Goal: Navigation & Orientation: Find specific page/section

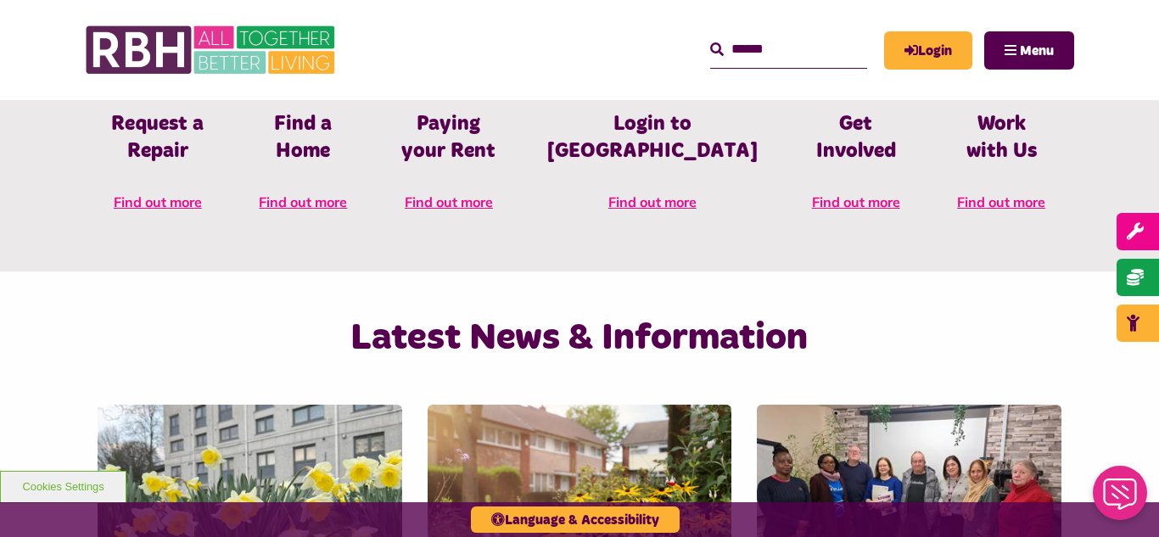
scroll to position [916, 0]
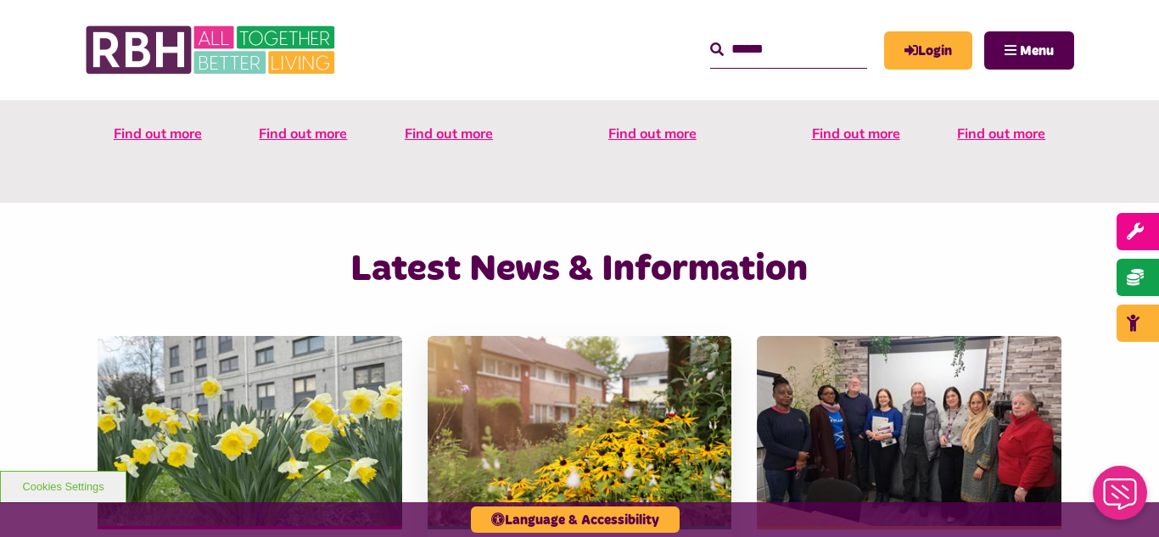
click at [535, 386] on img at bounding box center [580, 431] width 305 height 190
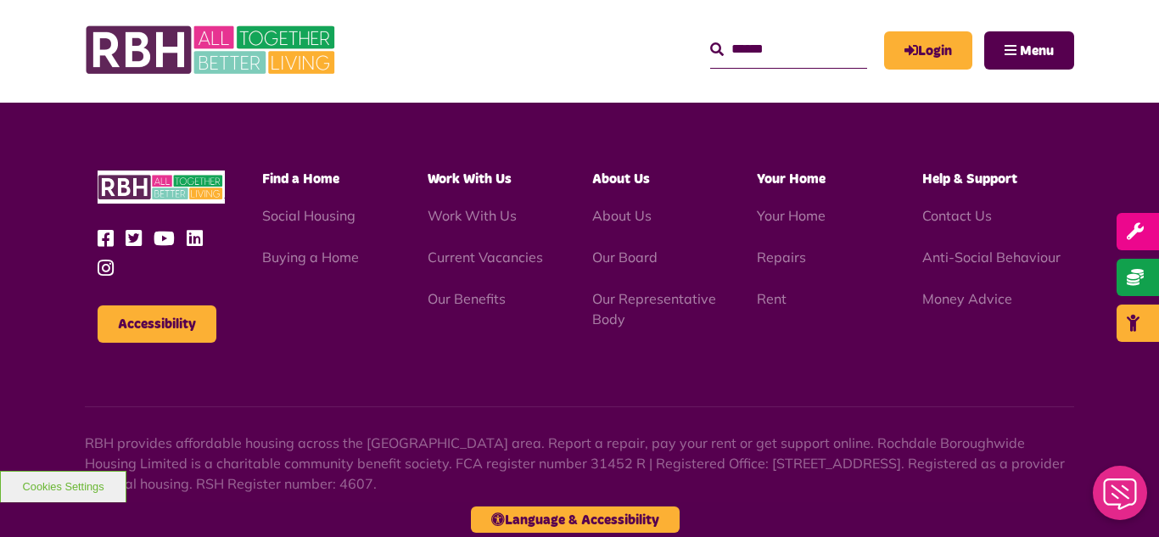
scroll to position [1847, 0]
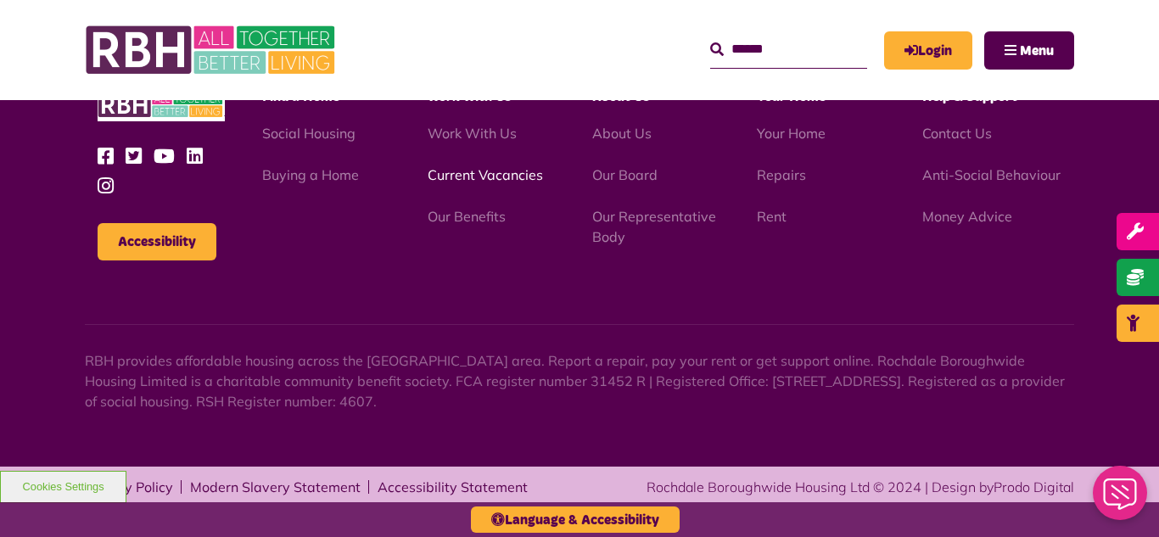
click at [466, 178] on link "Current Vacancies" at bounding box center [485, 174] width 115 height 17
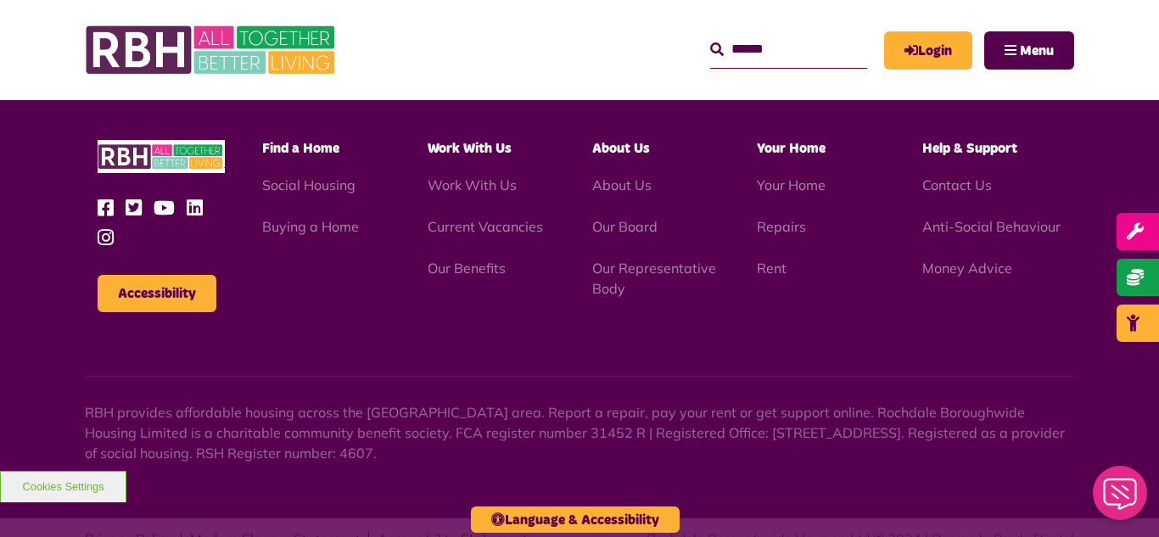
scroll to position [1639, 0]
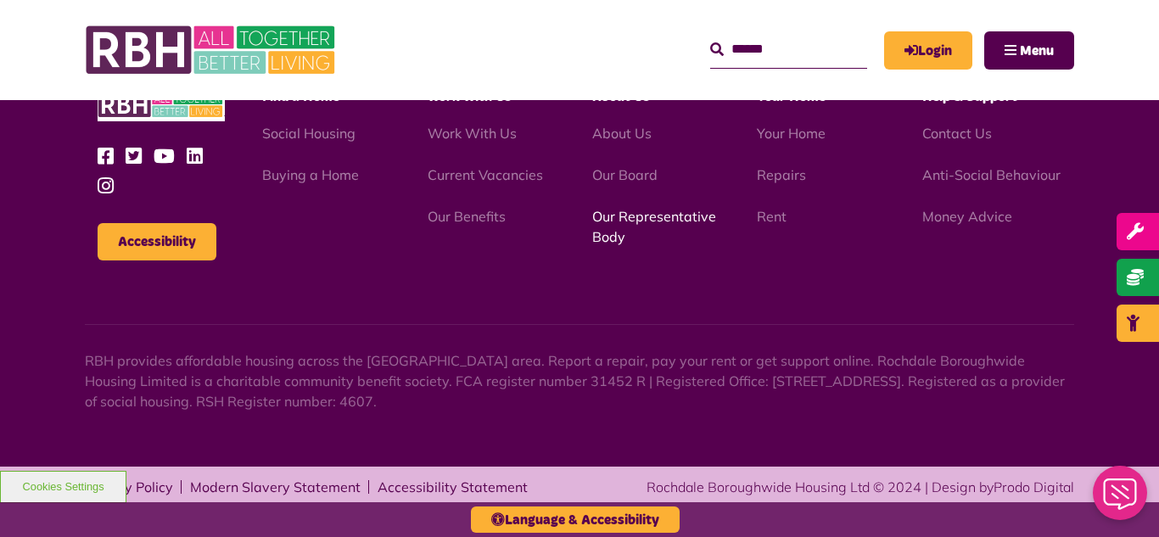
click at [636, 216] on link "Our Representative Body" at bounding box center [654, 226] width 124 height 37
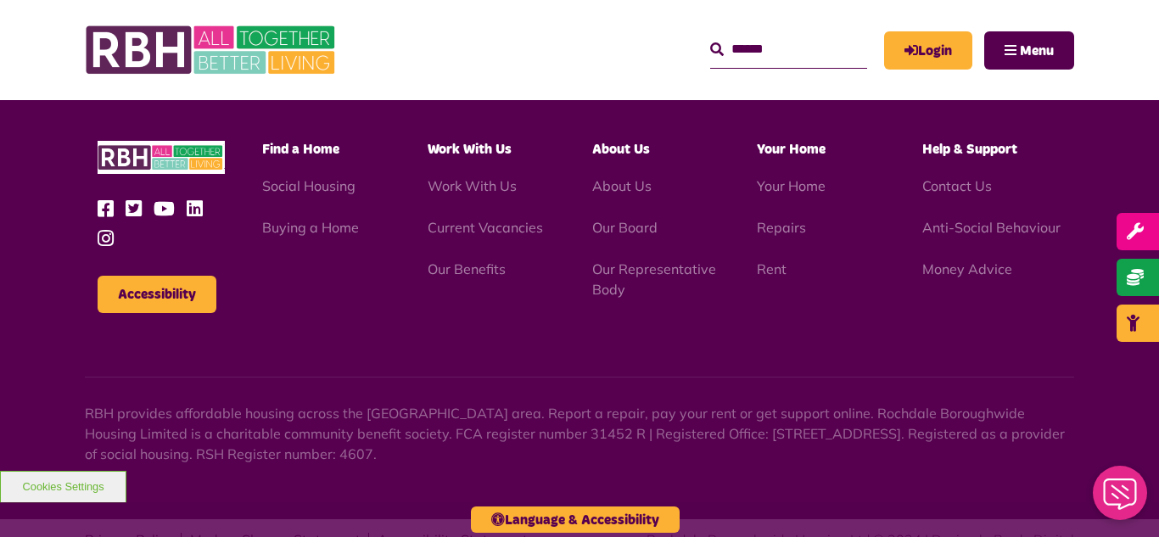
scroll to position [4926, 0]
